Goal: Information Seeking & Learning: Learn about a topic

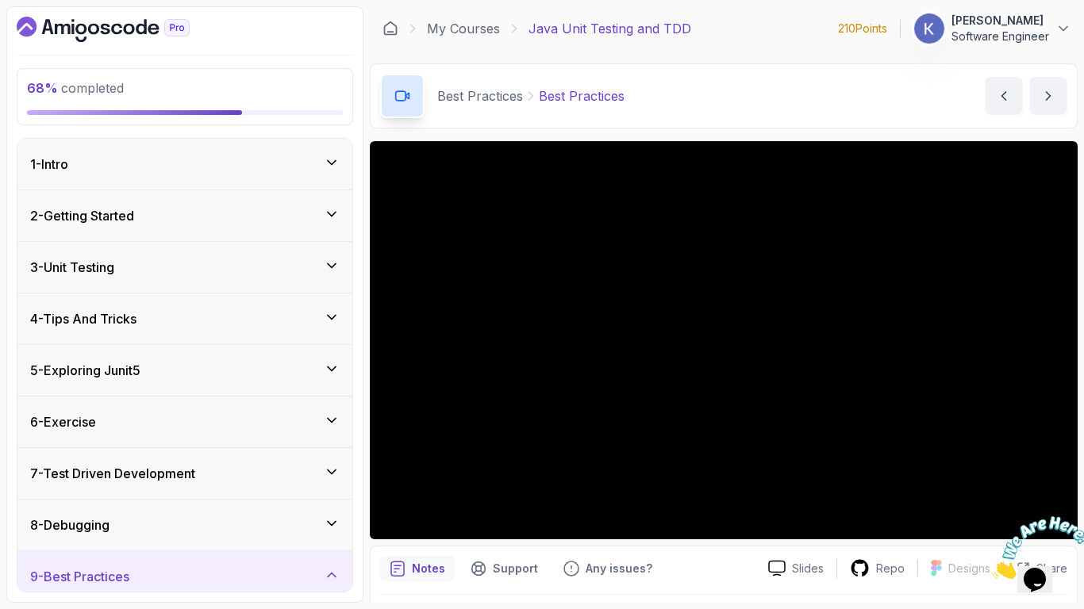
scroll to position [395, 0]
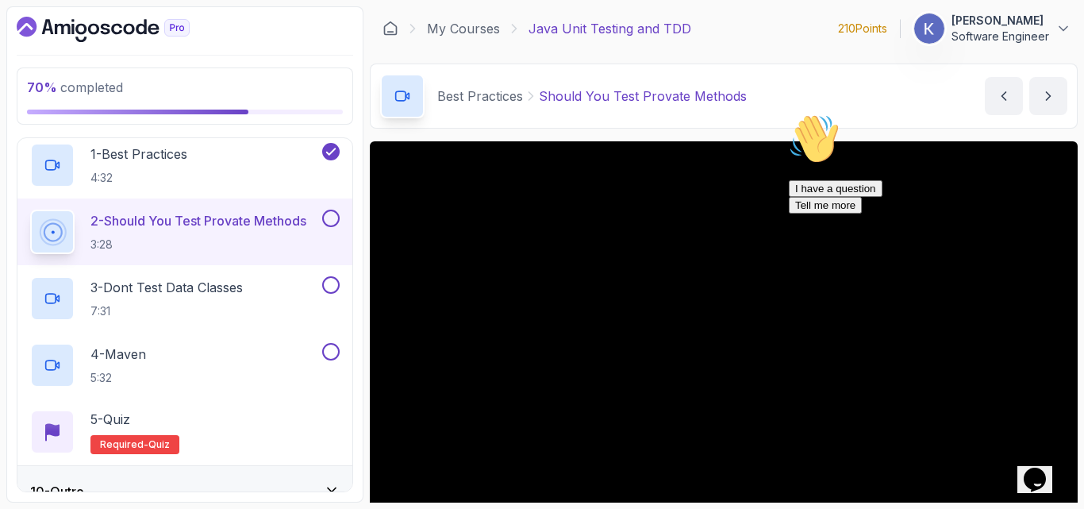
scroll to position [395, 0]
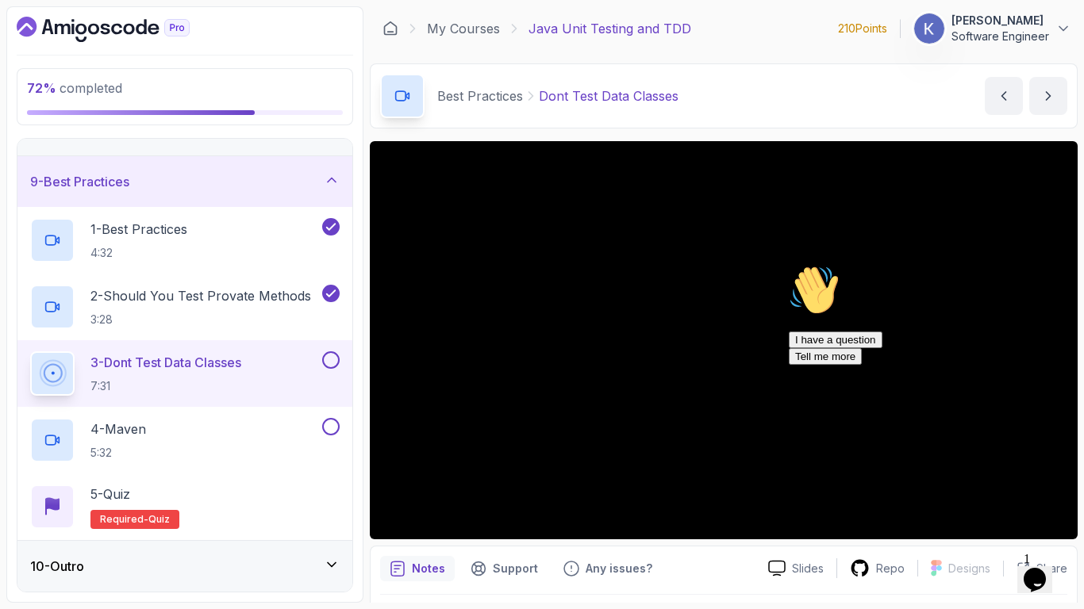
scroll to position [470, 0]
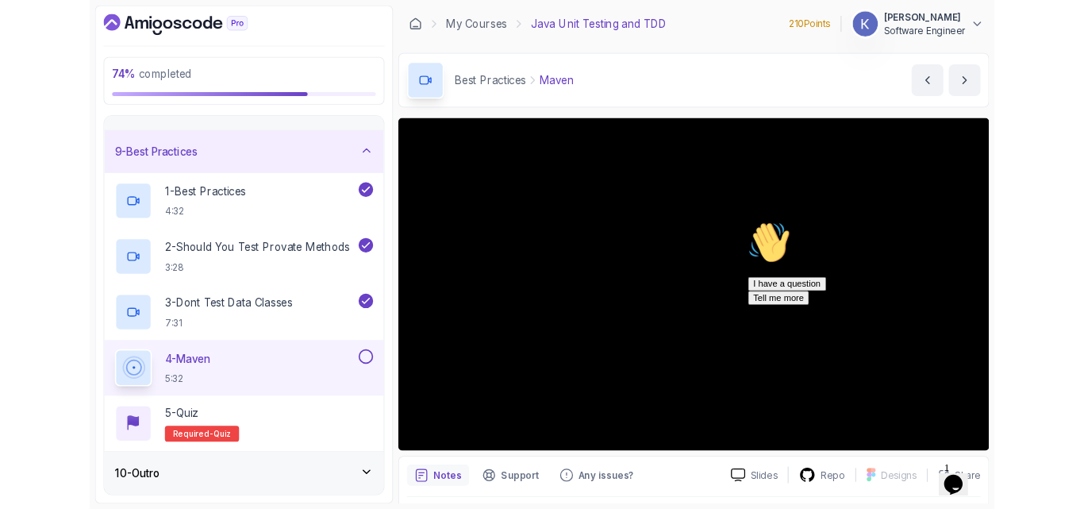
scroll to position [395, 0]
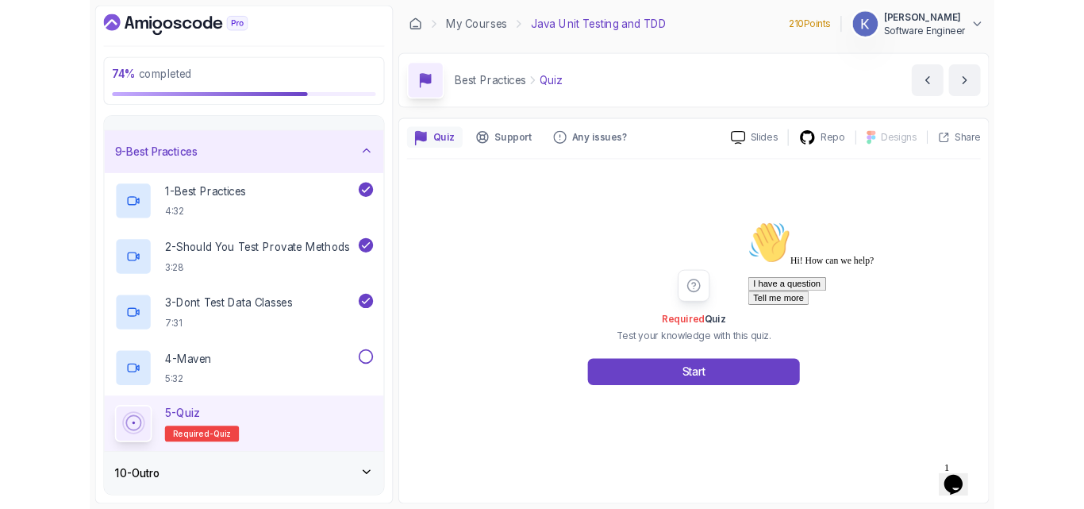
scroll to position [470, 0]
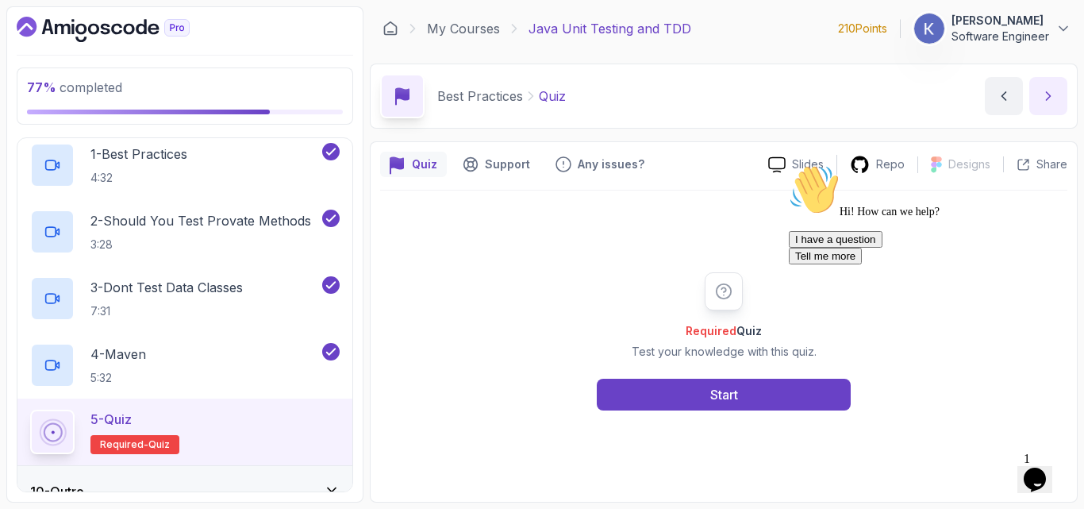
click at [1056, 102] on icon "next content" at bounding box center [1048, 96] width 16 height 16
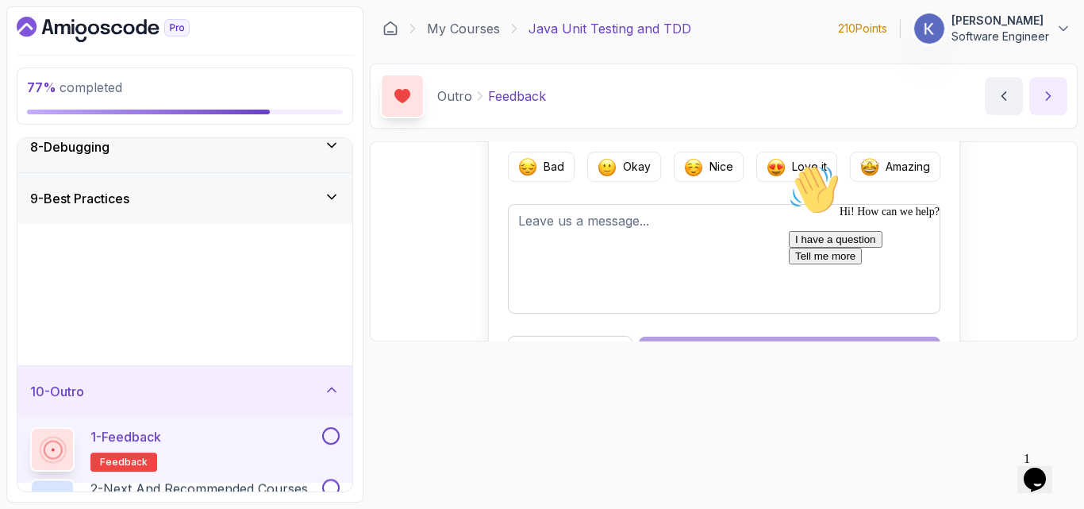
scroll to position [163, 0]
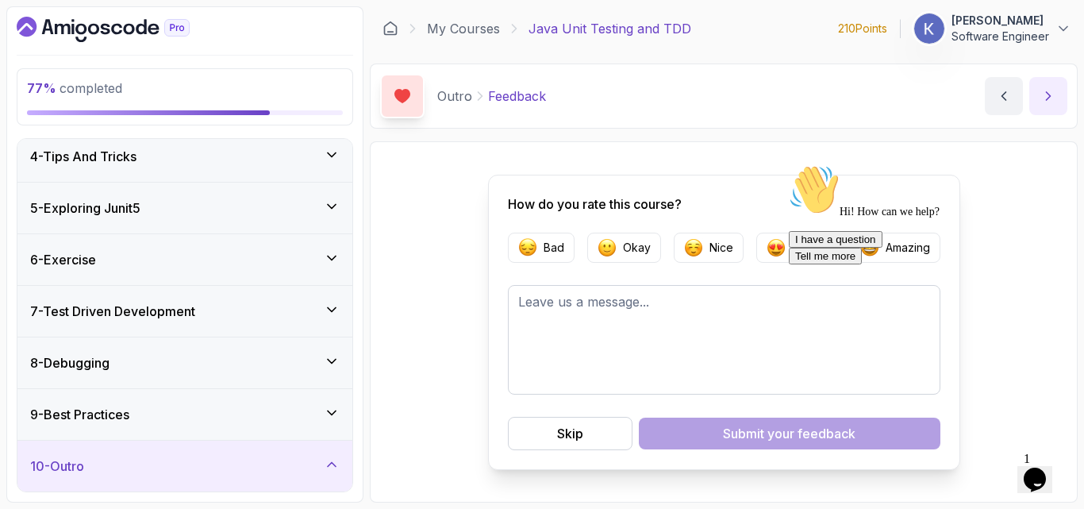
click at [1056, 102] on icon "next content" at bounding box center [1048, 96] width 16 height 16
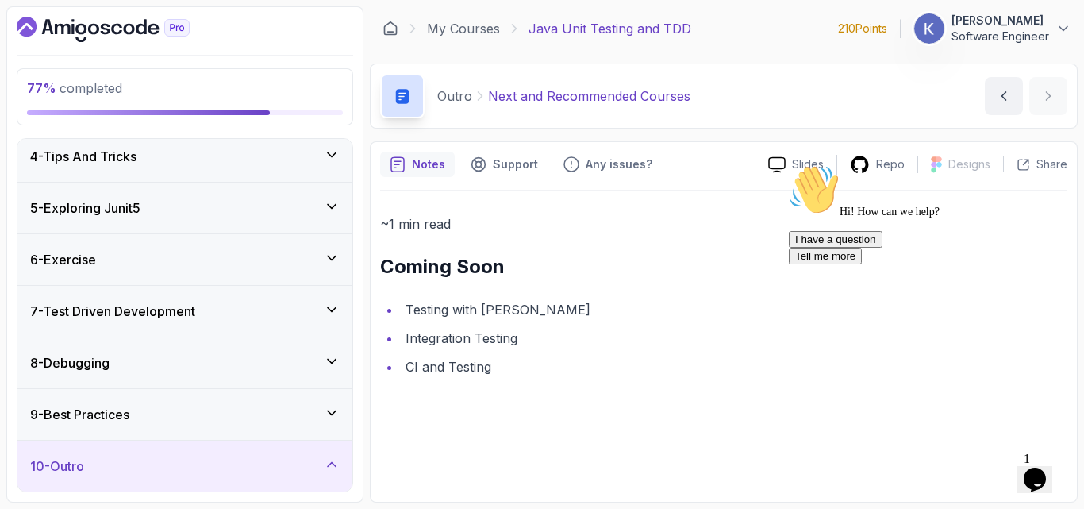
click at [464, 369] on li "CI and Testing" at bounding box center [734, 367] width 667 height 22
click at [474, 44] on div "My Courses Java Unit Testing and TDD 210 Points 1 [PERSON_NAME] Software Engine…" at bounding box center [724, 28] width 708 height 44
click at [467, 32] on link "My Courses" at bounding box center [463, 28] width 73 height 19
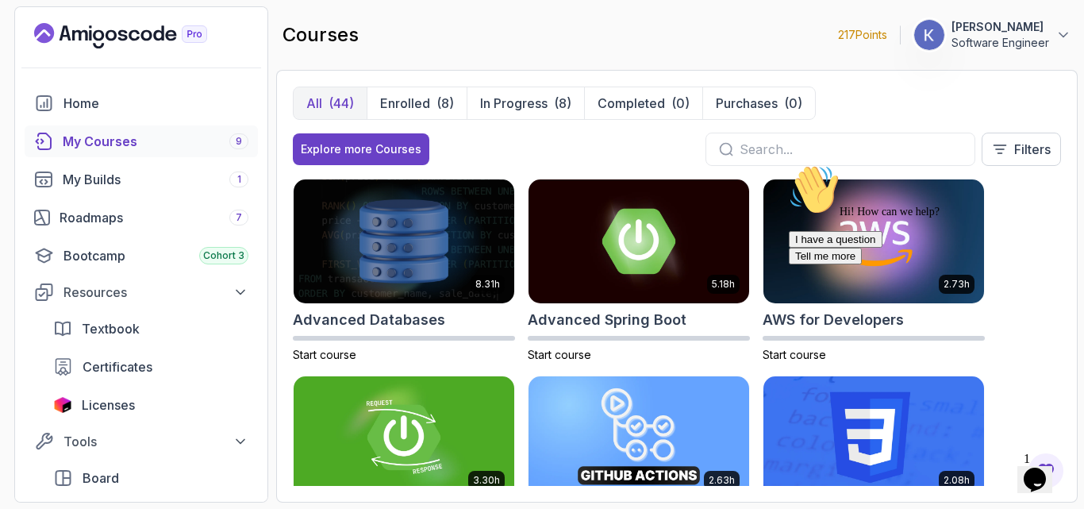
click at [756, 152] on input "text" at bounding box center [851, 149] width 222 height 19
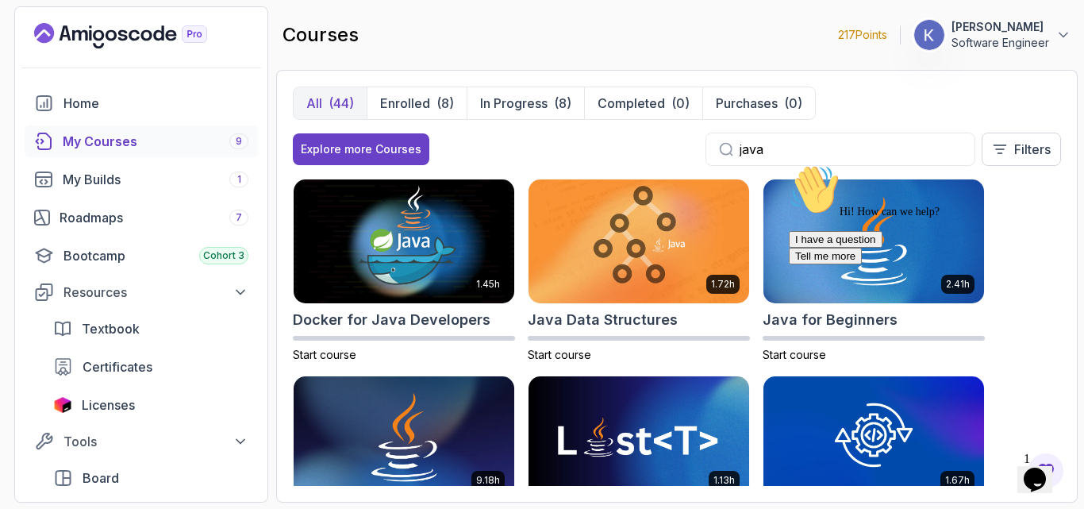
type input "java"
click at [789, 164] on icon "Chat attention grabber" at bounding box center [789, 164] width 0 height 0
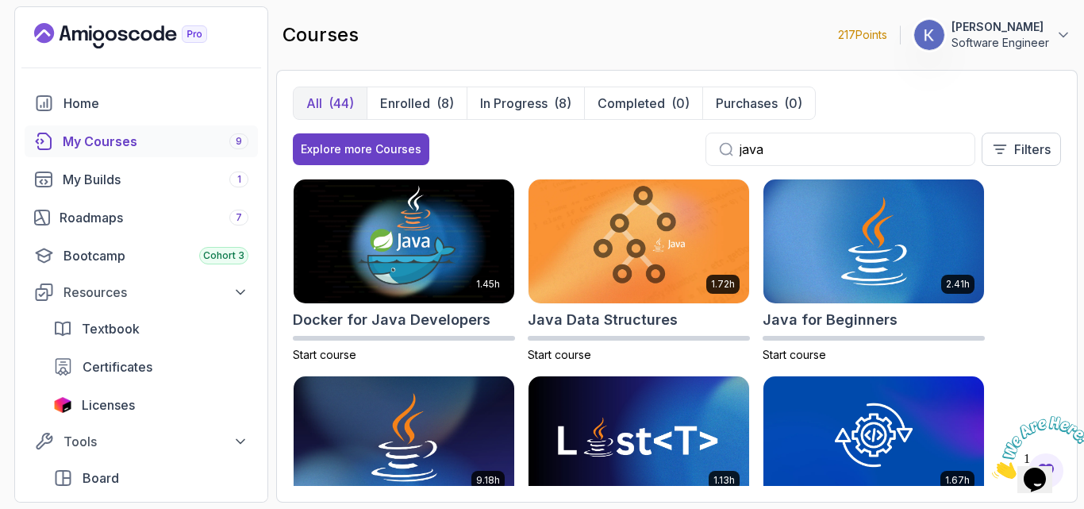
click at [1083, 329] on section "217 Points 1 [PERSON_NAME] Software Engineer Home My Courses 9 My Builds 1 Road…" at bounding box center [542, 254] width 1084 height 509
click at [1009, 300] on div "1.45h Docker for Java Developers Start course 1.72h Java Data Structures Start …" at bounding box center [677, 332] width 768 height 307
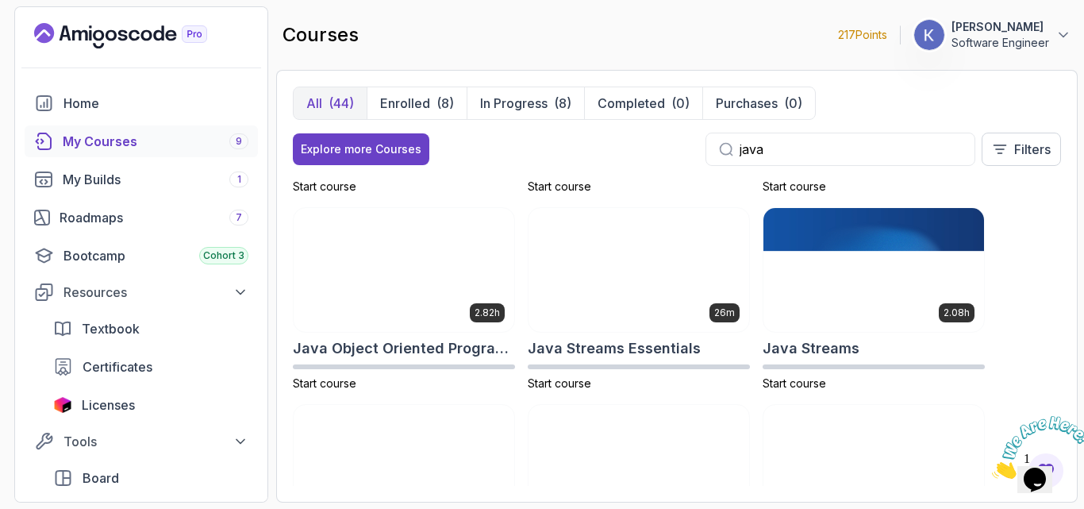
scroll to position [333, 0]
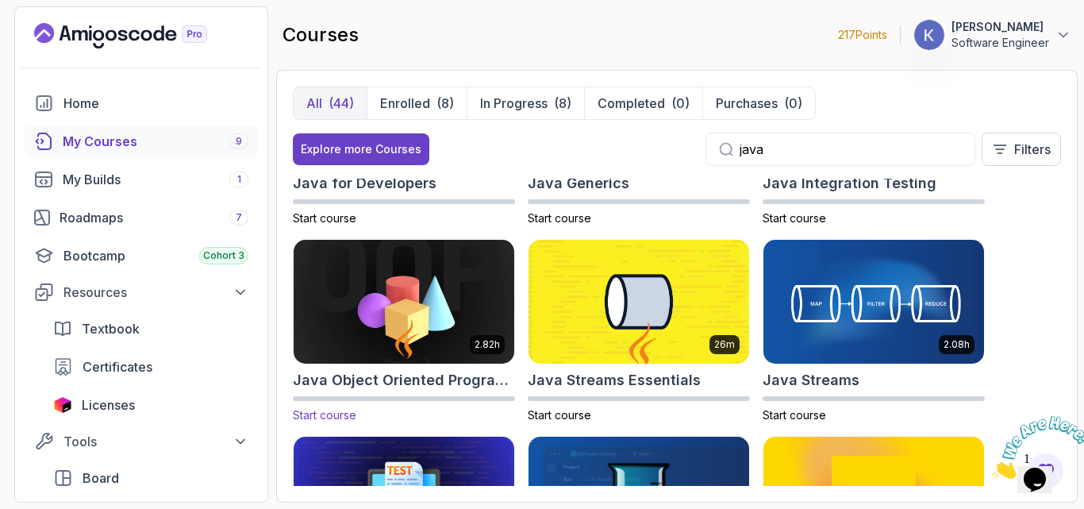
click at [410, 320] on img at bounding box center [404, 300] width 232 height 129
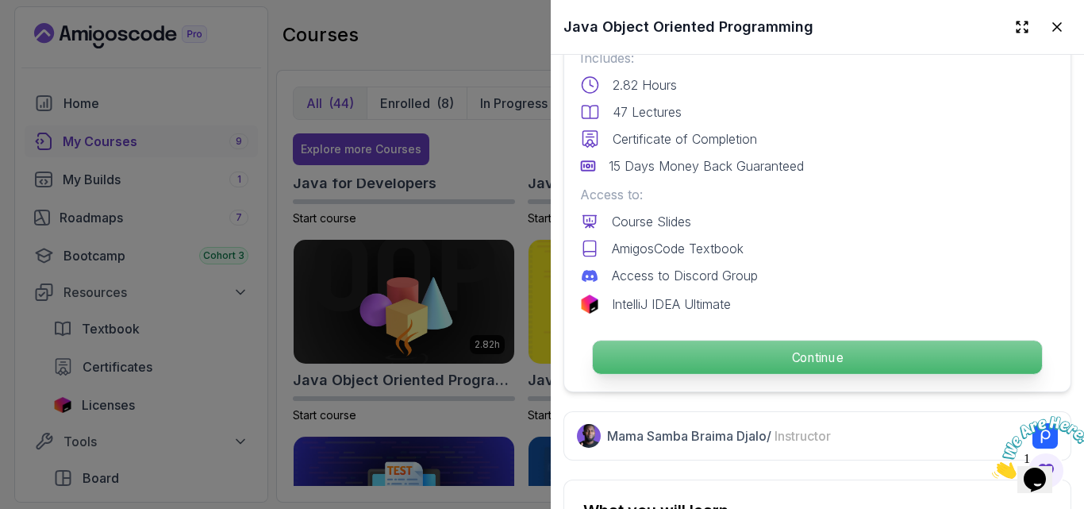
click at [767, 367] on p "Continue" at bounding box center [817, 356] width 449 height 33
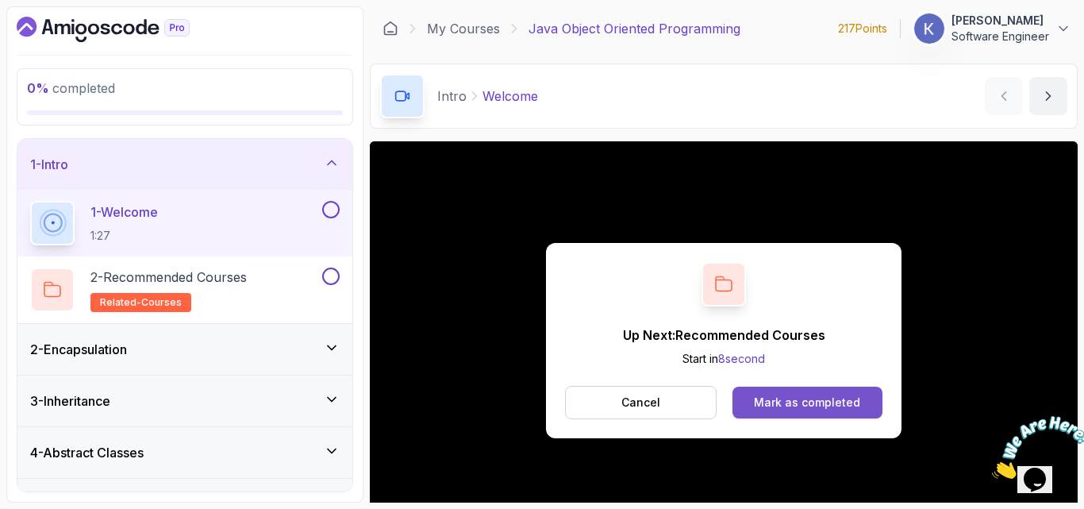
click at [771, 405] on div "Mark as completed" at bounding box center [807, 402] width 106 height 16
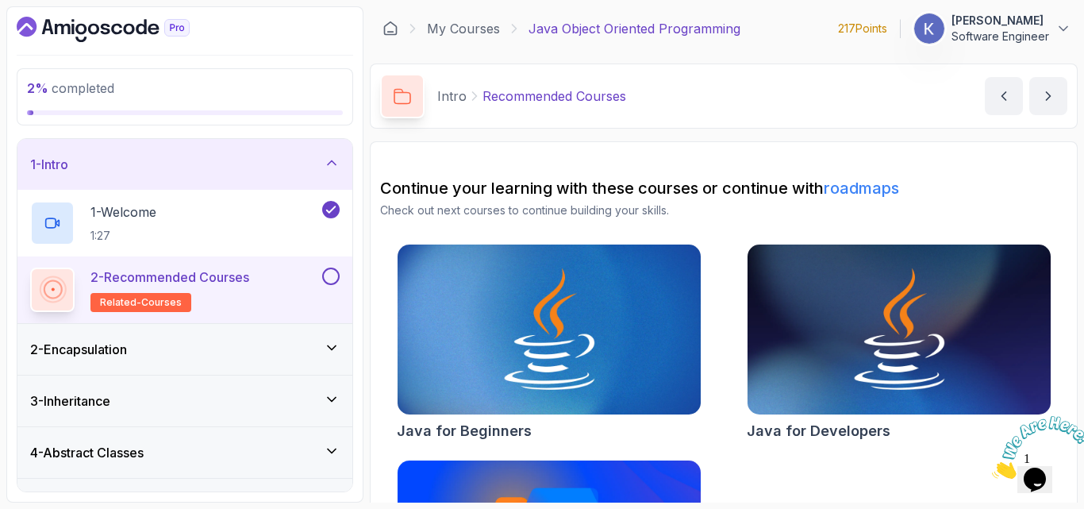
click at [334, 279] on button at bounding box center [330, 275] width 17 height 17
click at [244, 357] on div "2 - Encapsulation" at bounding box center [185, 349] width 310 height 19
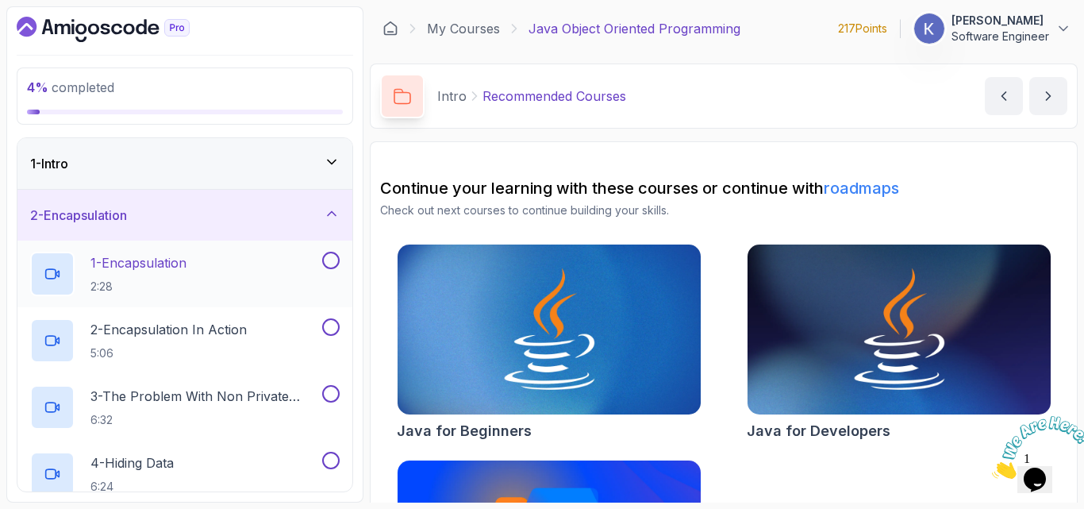
click at [226, 259] on div "1 - Encapsulation 2:28" at bounding box center [174, 274] width 289 height 44
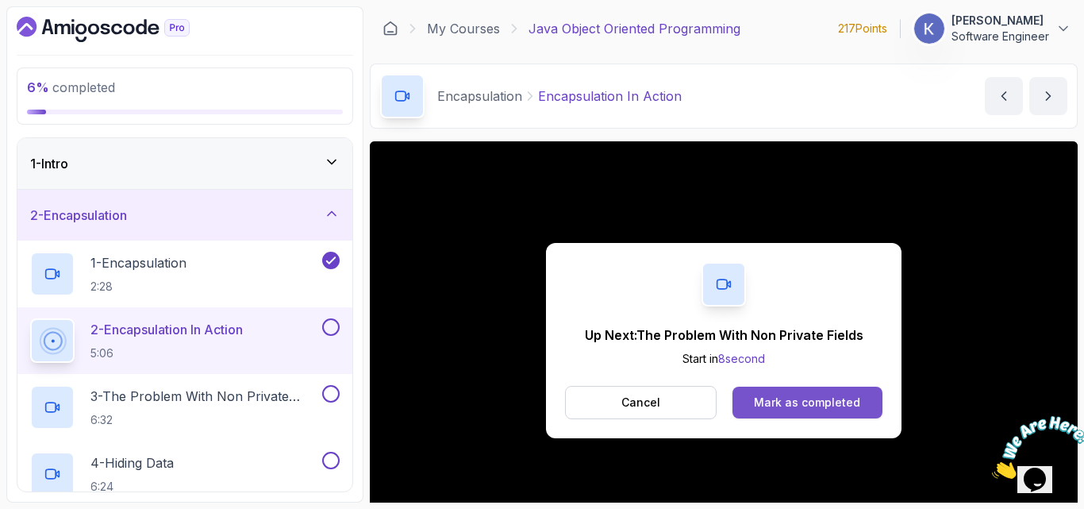
click at [840, 407] on div "Mark as completed" at bounding box center [807, 402] width 106 height 16
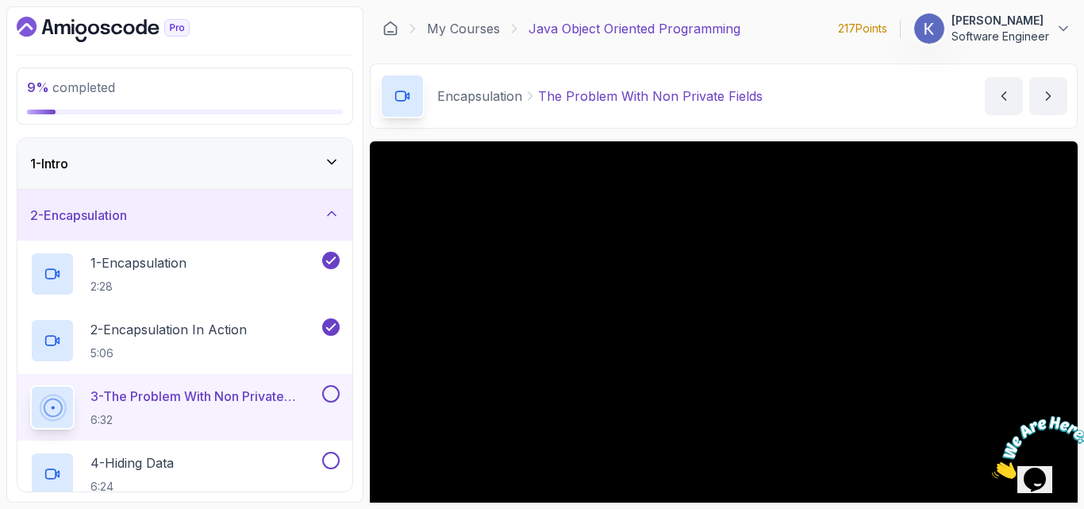
click at [25, 405] on div "3 - The Problem With Non Private Fields 6:32" at bounding box center [184, 407] width 335 height 67
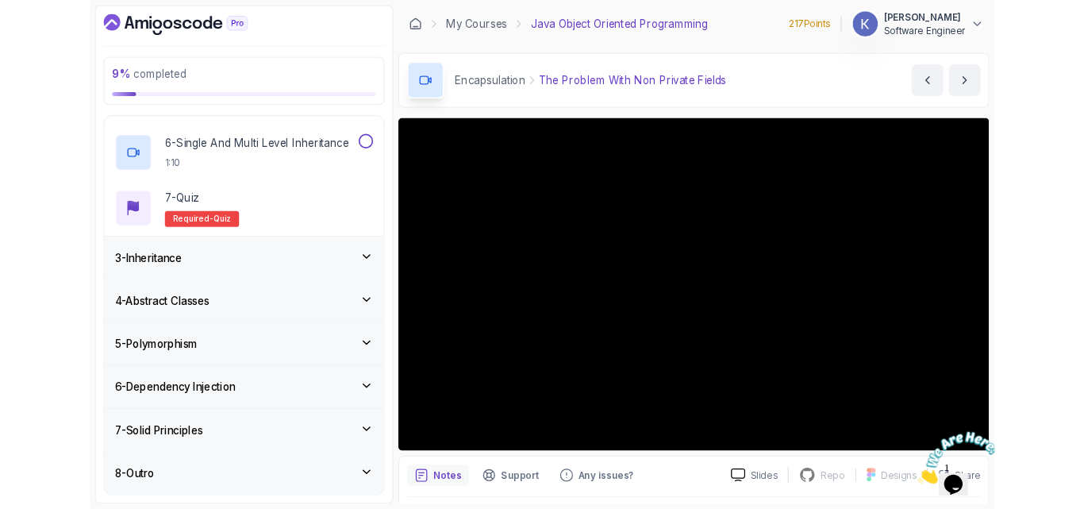
scroll to position [425, 0]
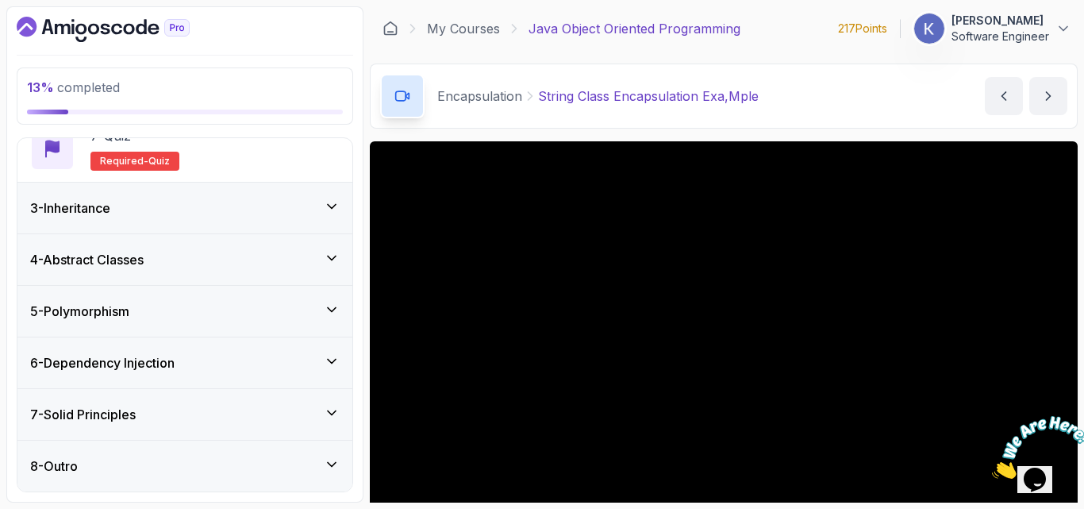
scroll to position [425, 0]
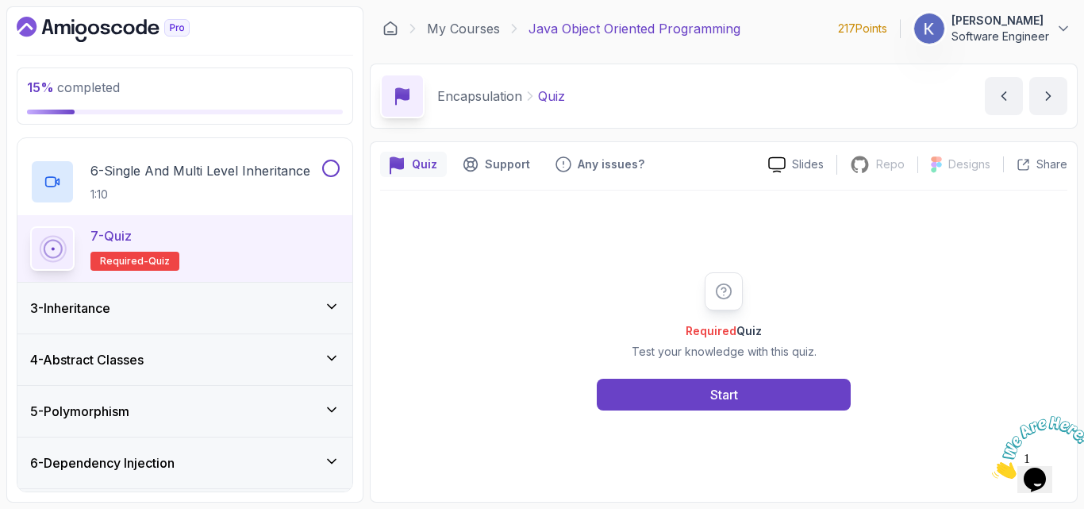
scroll to position [516, 0]
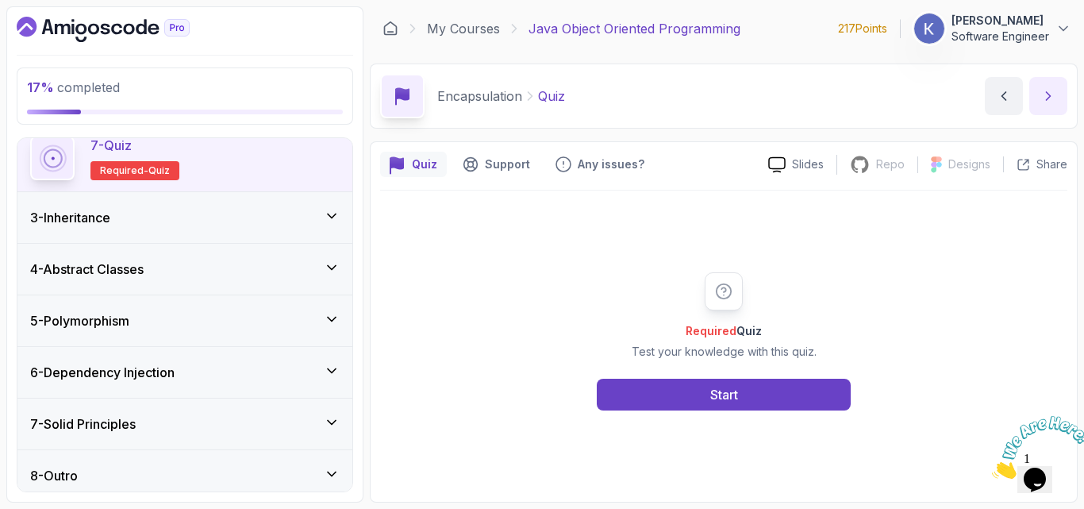
click at [1036, 106] on button "next content" at bounding box center [1048, 96] width 38 height 38
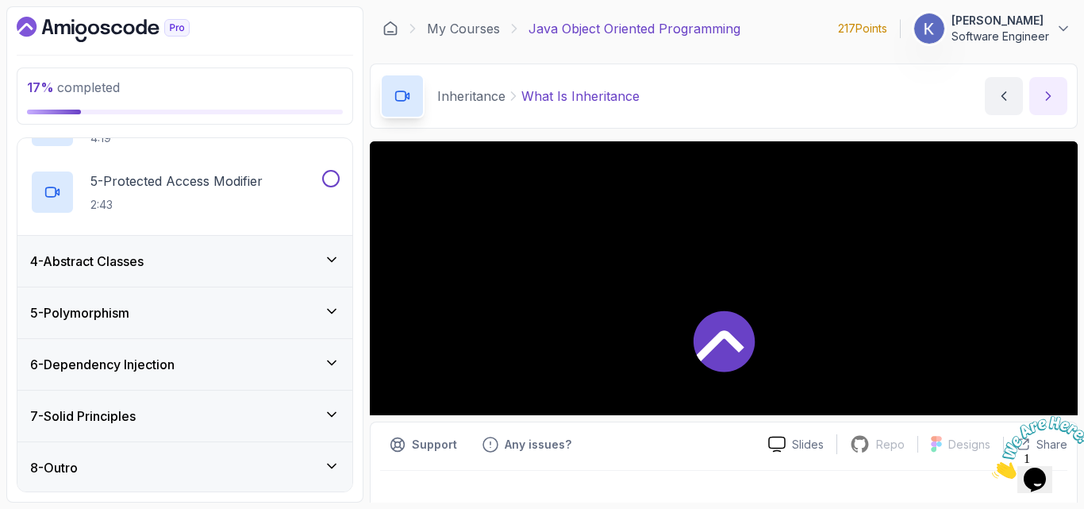
scroll to position [60, 0]
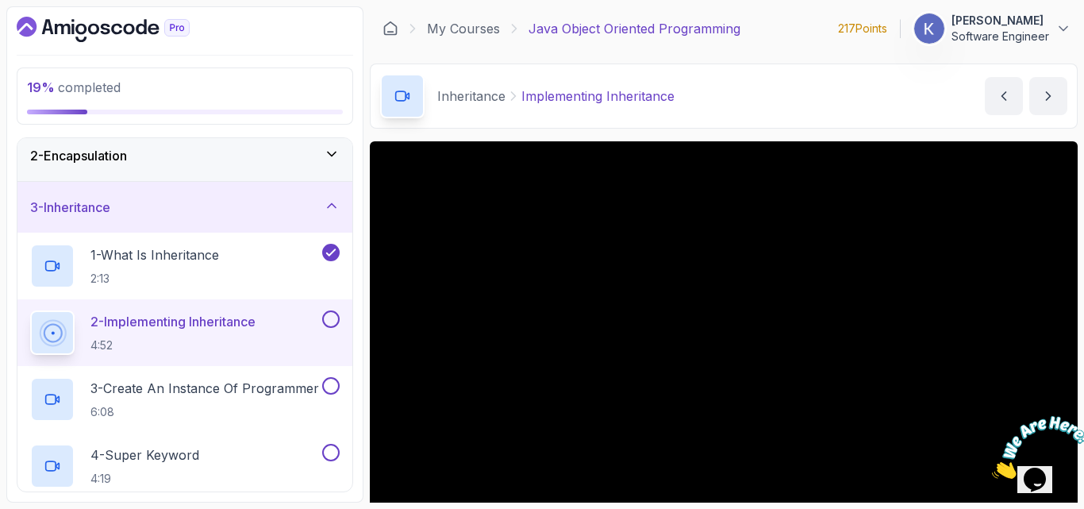
click at [24, 342] on div "2 - Implementing Inheritance 4:52" at bounding box center [184, 332] width 335 height 67
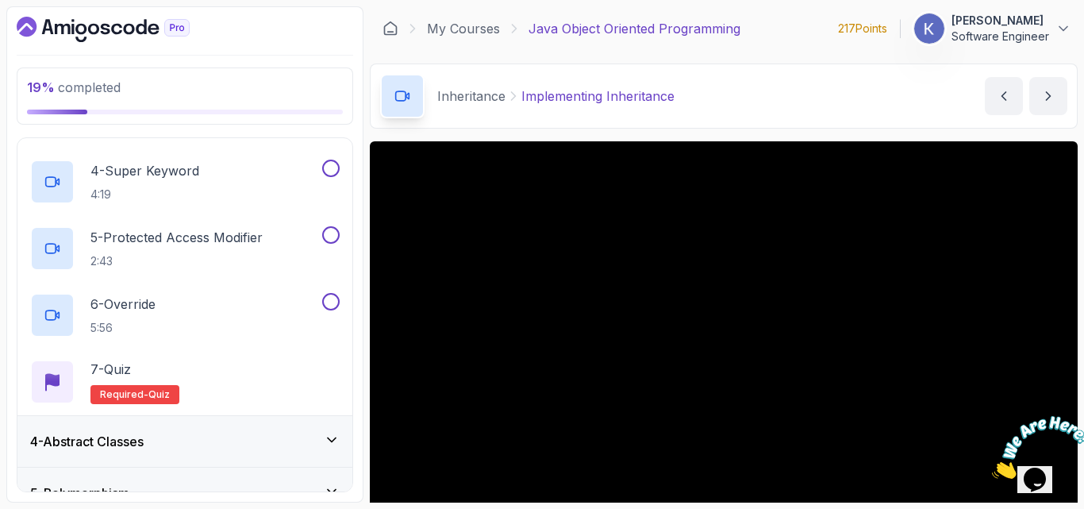
scroll to position [368, 0]
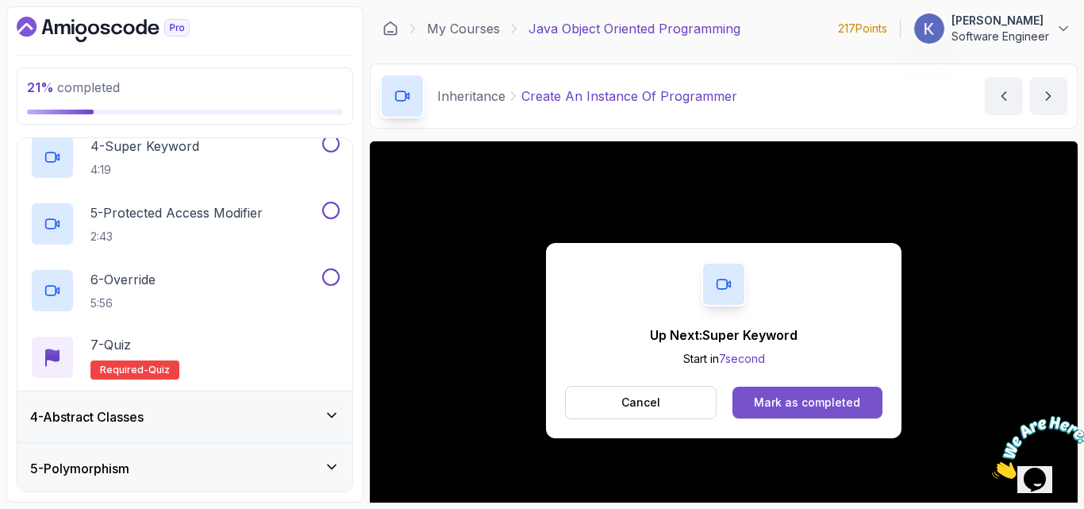
click at [766, 406] on div "Mark as completed" at bounding box center [807, 402] width 106 height 16
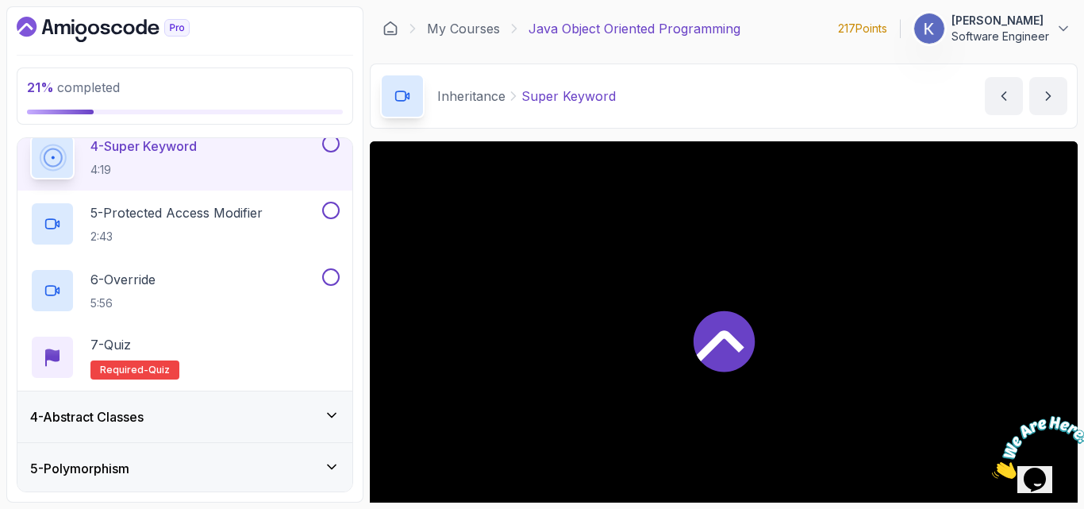
scroll to position [358, 0]
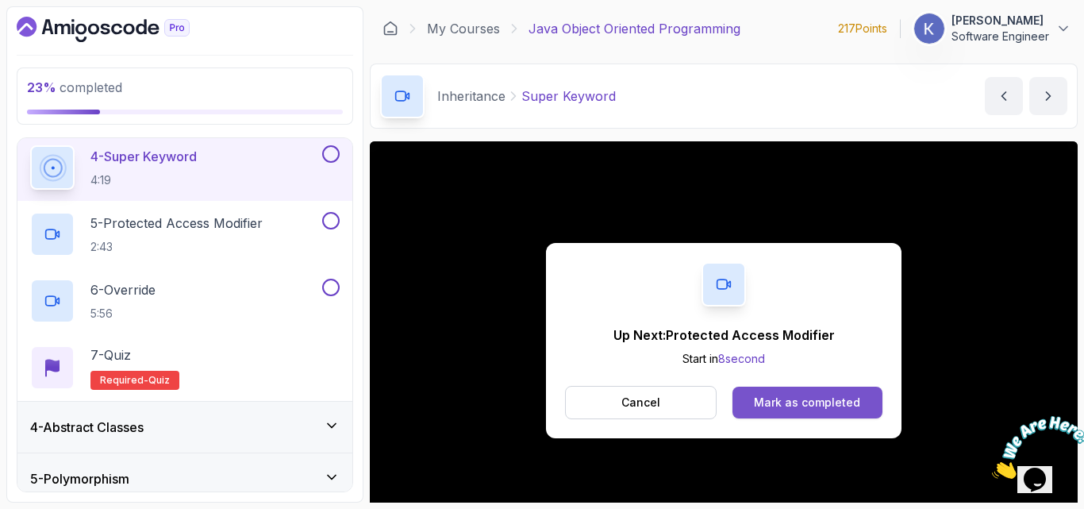
click at [756, 394] on button "Mark as completed" at bounding box center [808, 402] width 150 height 32
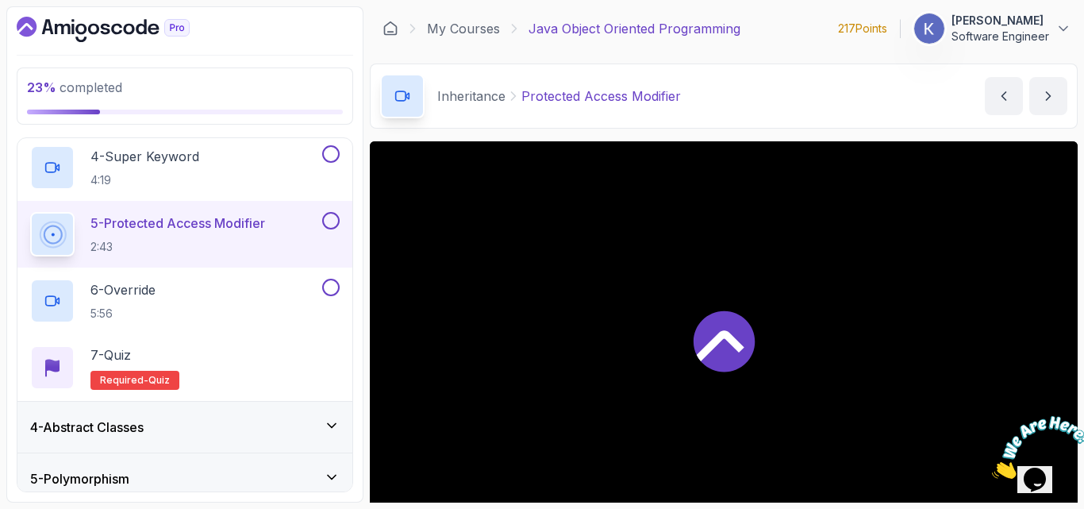
scroll to position [368, 0]
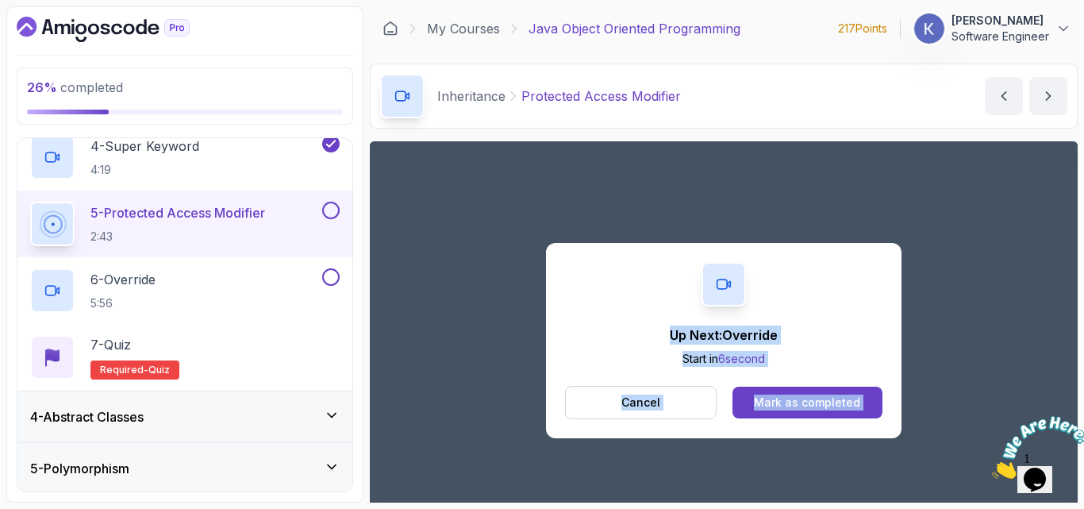
click at [810, 419] on div "Up Next: Override Start in 6 second Cancel Mark as completed" at bounding box center [724, 340] width 356 height 195
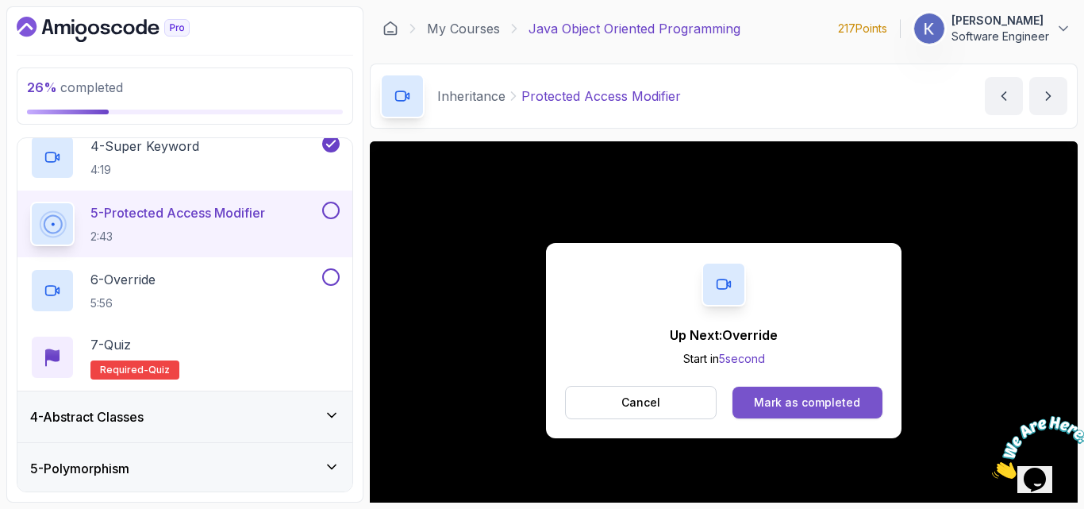
click at [799, 406] on div "Mark as completed" at bounding box center [807, 402] width 106 height 16
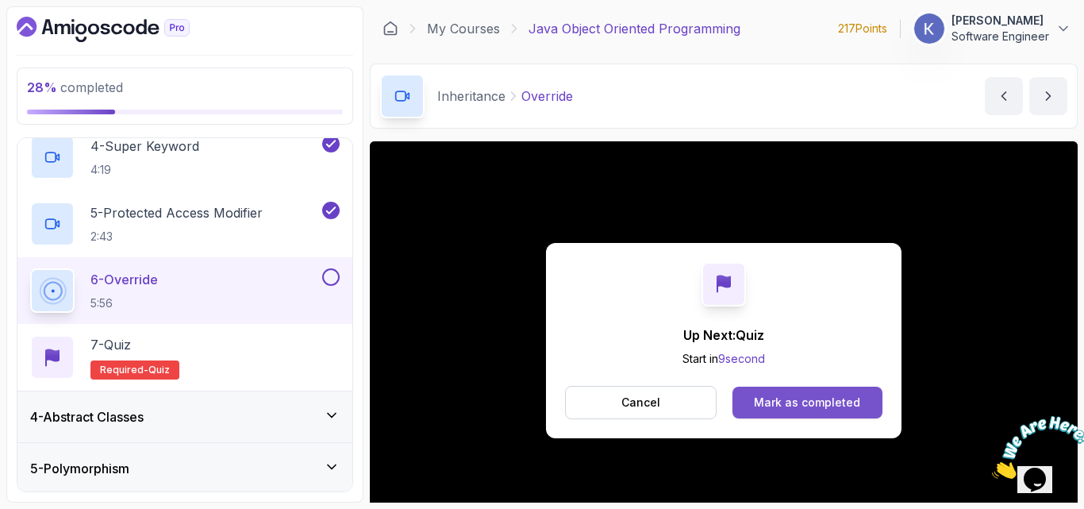
click at [868, 410] on button "Mark as completed" at bounding box center [808, 402] width 150 height 32
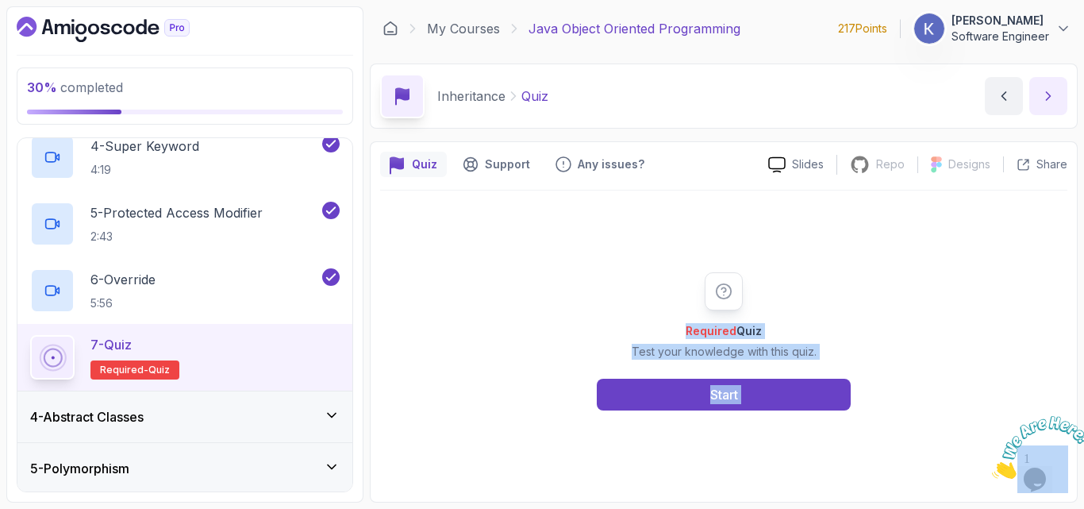
click at [1053, 92] on icon "next content" at bounding box center [1048, 96] width 16 height 16
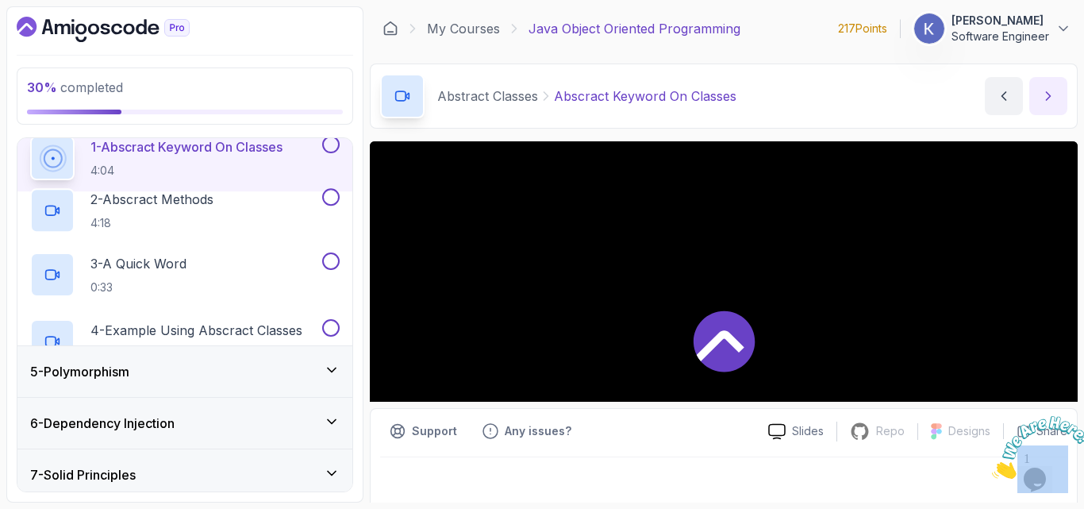
scroll to position [60, 0]
